Goal: Check status: Check status

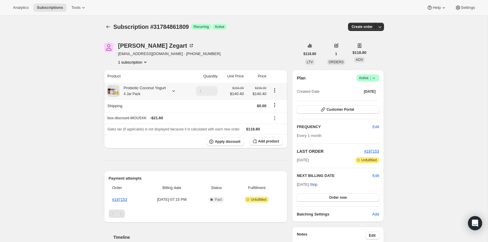
click at [143, 89] on div "Probiotic Coconut Yogurt 4 Jar Pack" at bounding box center [142, 91] width 47 height 12
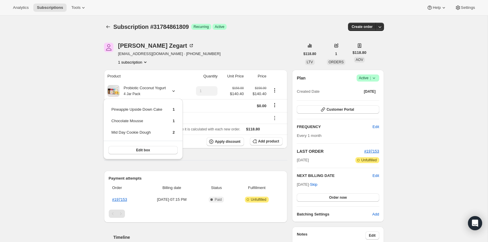
click at [65, 72] on div "Subscription #31784861809. This page is ready Subscription #31784861809 Success…" at bounding box center [244, 215] width 488 height 399
